Goal: Task Accomplishment & Management: Manage account settings

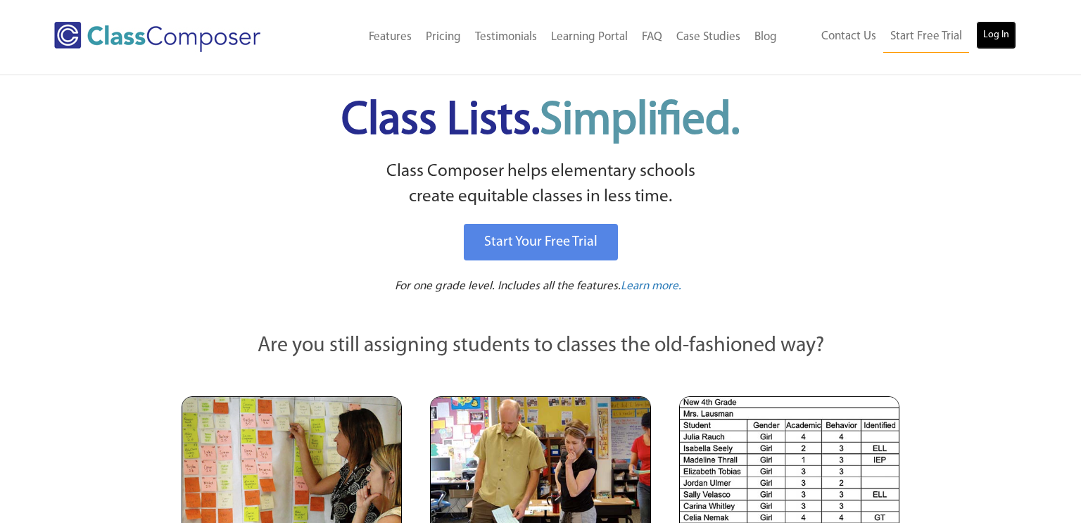
click at [997, 38] on link "Log In" at bounding box center [996, 35] width 40 height 28
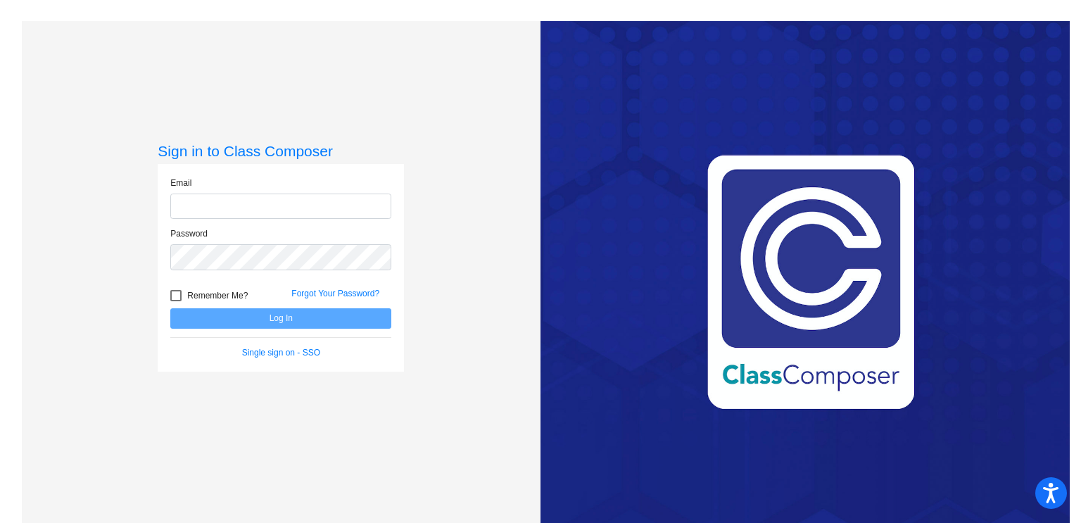
type input "jagostini@swsdk6.com"
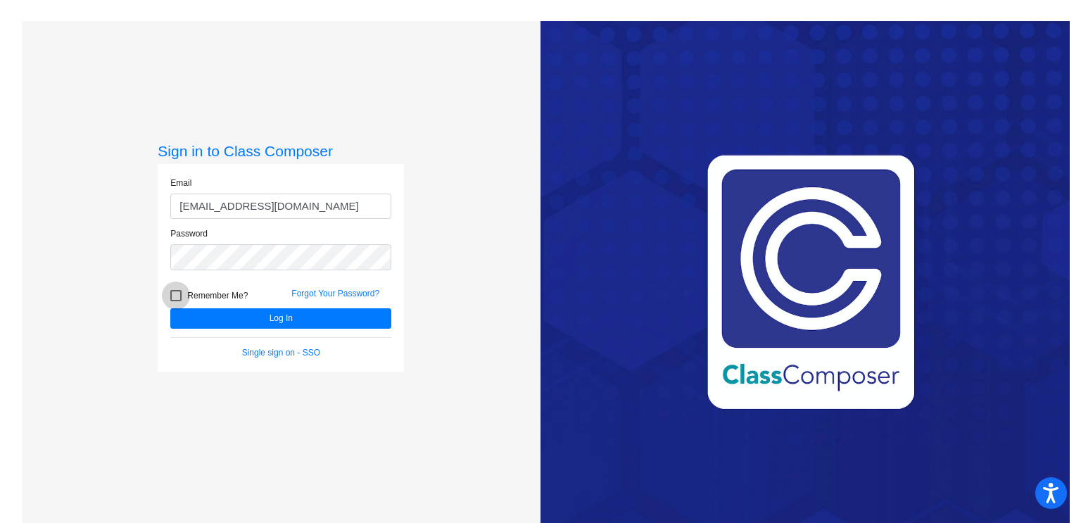
click at [175, 294] on div at bounding box center [175, 295] width 11 height 11
click at [175, 301] on input "Remember Me?" at bounding box center [175, 301] width 1 height 1
checkbox input "true"
click at [295, 315] on button "Log In" at bounding box center [280, 318] width 221 height 20
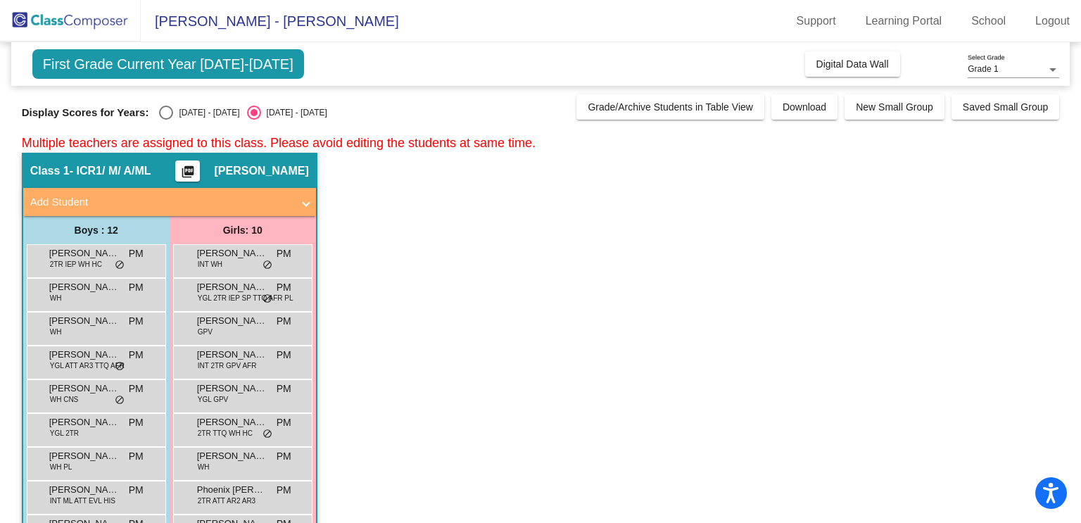
click at [539, 46] on app-root "Stratton - Jennifer Support Learning Portal School Logout home Home Set Up arro…" at bounding box center [540, 261] width 1081 height 523
